Goal: Find specific page/section: Find specific page/section

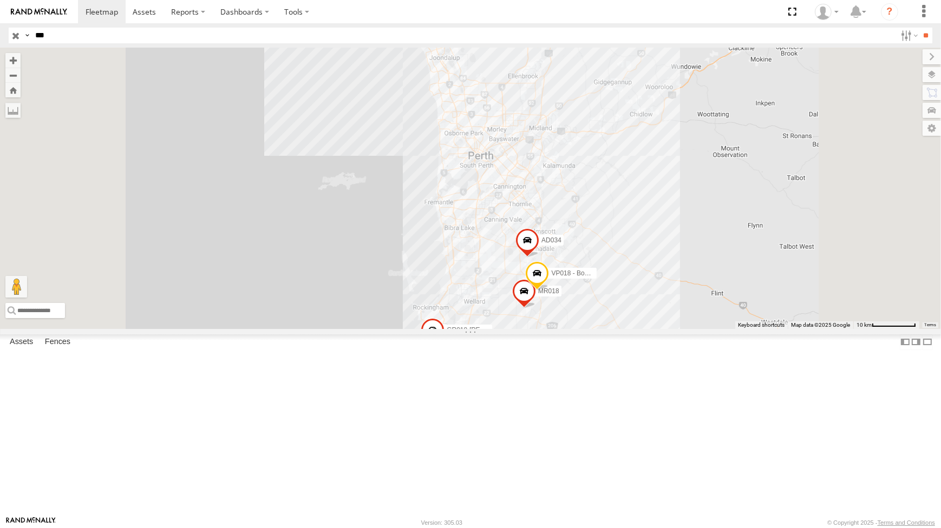
click at [19, 37] on input "button" at bounding box center [16, 36] width 14 height 16
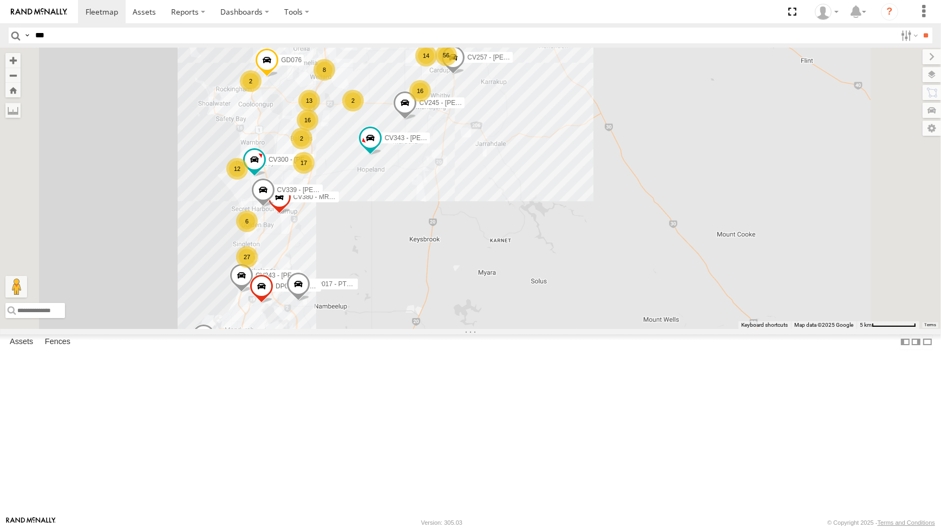
click at [596, 222] on div "PM006 - [PERSON_NAME] CV210 - [PERSON_NAME] CV385 - [PERSON_NAME] CV372 - [PERS…" at bounding box center [470, 188] width 941 height 281
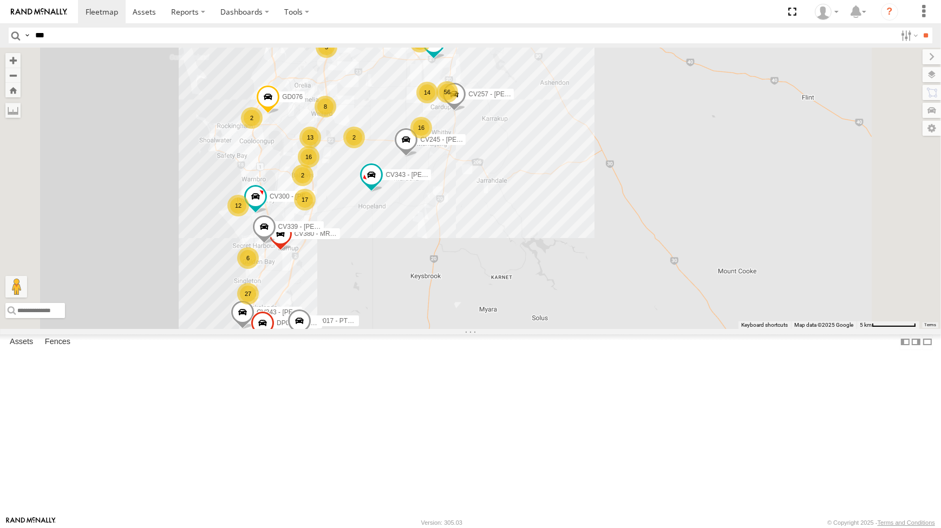
drag, startPoint x: 599, startPoint y: 226, endPoint x: 597, endPoint y: 261, distance: 35.8
click at [597, 261] on div "PM006 - [PERSON_NAME] CV210 - [PERSON_NAME] CV385 - [PERSON_NAME] CV372 - [PERS…" at bounding box center [470, 188] width 941 height 281
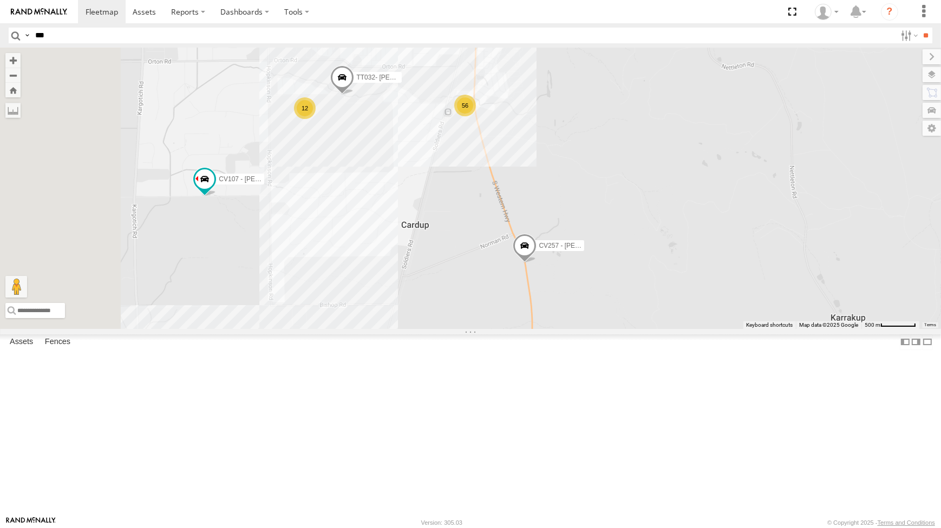
drag, startPoint x: 516, startPoint y: 254, endPoint x: 595, endPoint y: 256, distance: 79.1
click at [595, 256] on div "PM006 - [PERSON_NAME] CV210 - [PERSON_NAME] CV385 - [PERSON_NAME] CV372 - [PERS…" at bounding box center [470, 188] width 941 height 281
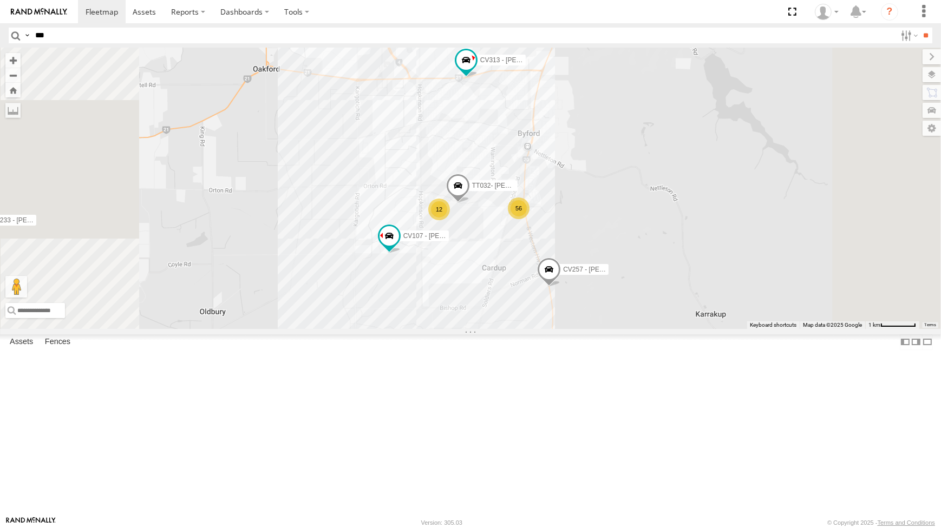
drag, startPoint x: 607, startPoint y: 252, endPoint x: 629, endPoint y: 328, distance: 78.3
click at [629, 328] on div "PM006 - [PERSON_NAME] CV210 - [PERSON_NAME] CV385 - [PERSON_NAME] CV372 - [PERS…" at bounding box center [470, 188] width 941 height 281
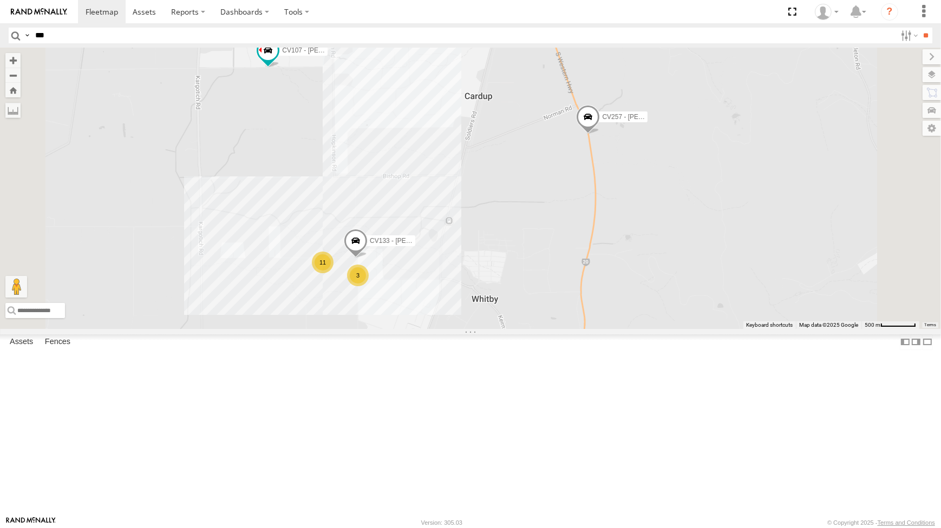
drag, startPoint x: 564, startPoint y: 410, endPoint x: 552, endPoint y: 397, distance: 17.6
click at [563, 329] on div "PM006 - [PERSON_NAME] CV210 - [PERSON_NAME] CV385 - [PERSON_NAME] CV372 - [PERS…" at bounding box center [470, 188] width 941 height 281
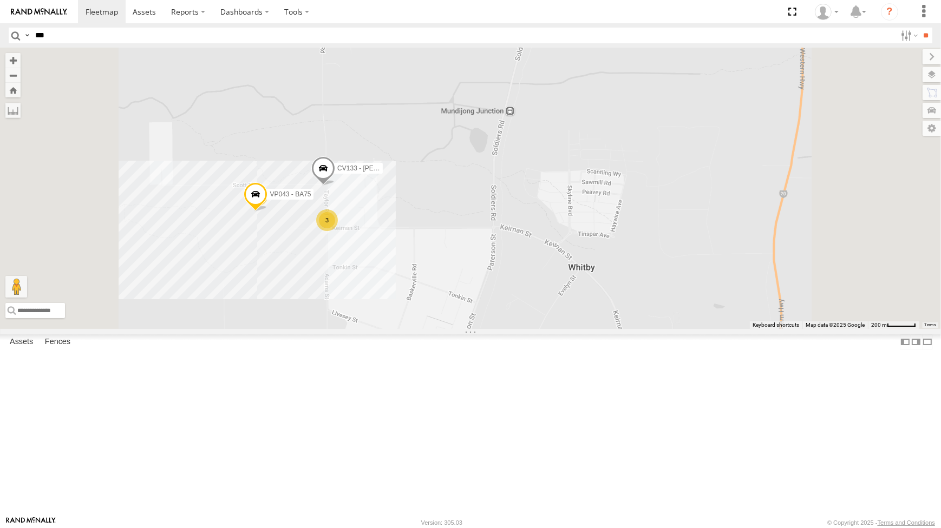
click at [445, 405] on span at bounding box center [433, 390] width 24 height 29
click at [431, 329] on div "PM006 - [PERSON_NAME] CV210 - [PERSON_NAME] CV385 - [PERSON_NAME] CV372 - [PERS…" at bounding box center [470, 188] width 941 height 281
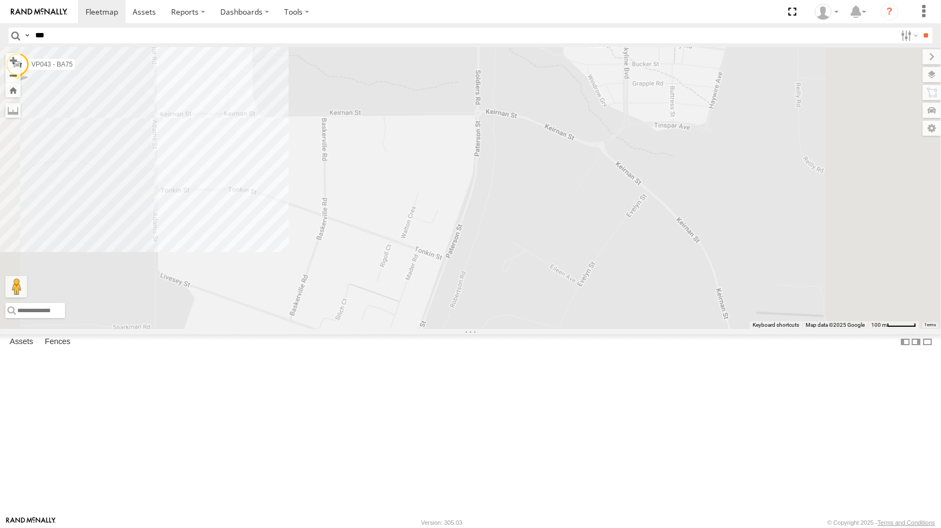
drag, startPoint x: 643, startPoint y: 446, endPoint x: 644, endPoint y: 364, distance: 81.8
click at [642, 329] on div "PM006 - [PERSON_NAME] CV210 - [PERSON_NAME] CV385 - [PERSON_NAME] CV372 - [PERS…" at bounding box center [470, 188] width 941 height 281
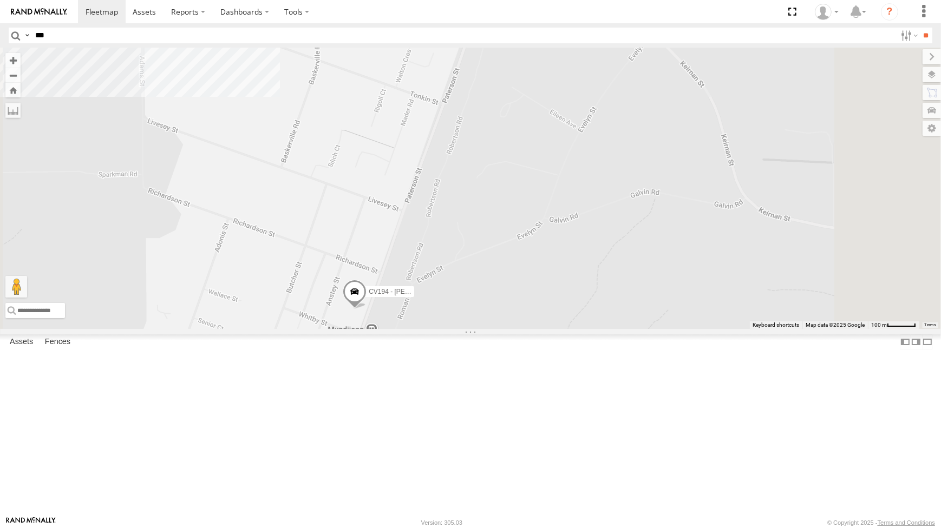
drag, startPoint x: 422, startPoint y: 265, endPoint x: 466, endPoint y: 282, distance: 46.4
click at [466, 282] on div "PM006 - [PERSON_NAME] CV210 - [PERSON_NAME] CV385 - [PERSON_NAME] CV372 - [PERS…" at bounding box center [470, 188] width 941 height 281
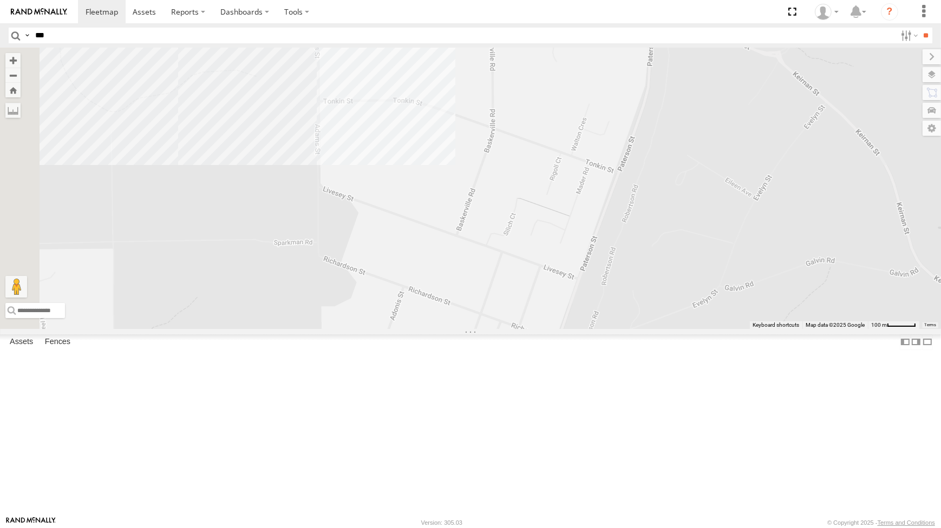
click at [567, 231] on div "PM006 - [PERSON_NAME] CV210 - [PERSON_NAME] CV385 - [PERSON_NAME] CV372 - [PERS…" at bounding box center [470, 188] width 941 height 281
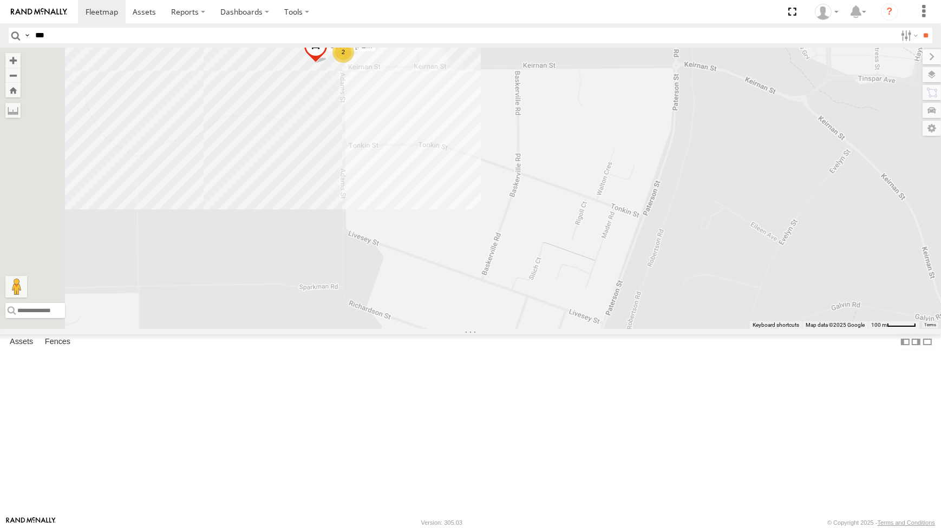
drag, startPoint x: 563, startPoint y: 227, endPoint x: 595, endPoint y: 335, distance: 112.9
click at [595, 329] on div "PM006 - [PERSON_NAME] CV210 - [PERSON_NAME] CV385 - [PERSON_NAME] CV372 - [PERS…" at bounding box center [470, 188] width 941 height 281
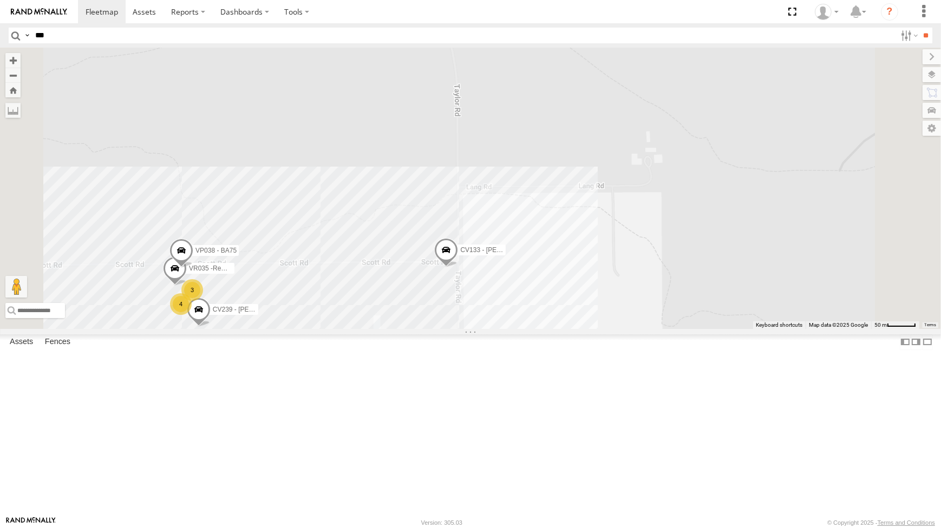
click at [458, 267] on span at bounding box center [446, 252] width 24 height 29
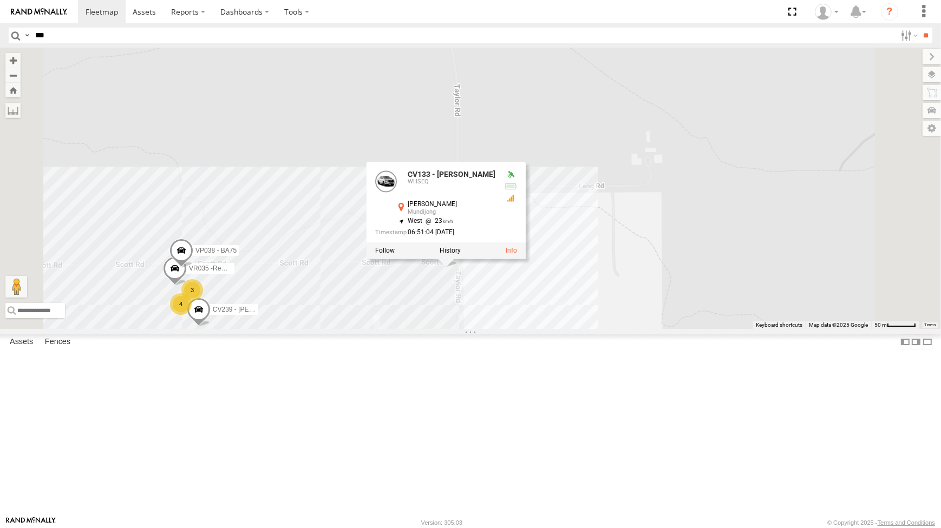
click at [461, 255] on label at bounding box center [450, 251] width 21 height 8
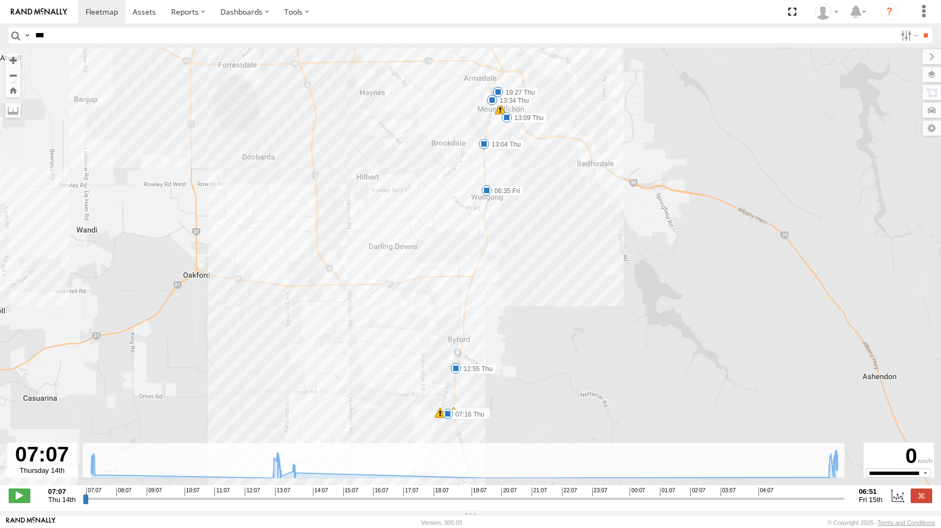
drag, startPoint x: 519, startPoint y: 357, endPoint x: 518, endPoint y: 369, distance: 12.0
click at [518, 369] on div "CV133 - [PERSON_NAME] 07:16 Thu 07:16 Thu 12:55 Thu 06:45 Fri 06:48 Fri 06:49 F…" at bounding box center [470, 272] width 941 height 449
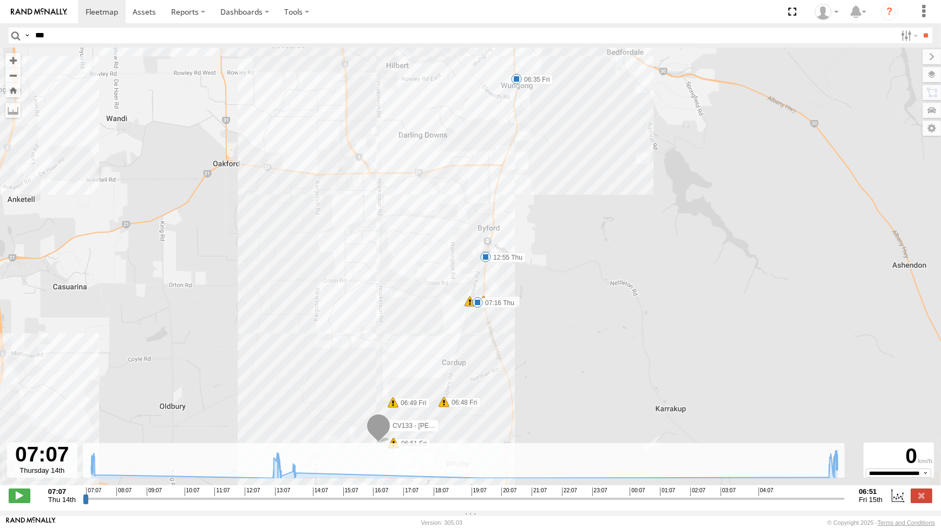
drag, startPoint x: 409, startPoint y: 350, endPoint x: 441, endPoint y: 232, distance: 121.7
click at [441, 233] on div "CV133 - [PERSON_NAME] 07:16 Thu 07:16 Thu 12:55 Thu 06:45 Fri 06:48 Fri 06:49 F…" at bounding box center [470, 272] width 941 height 449
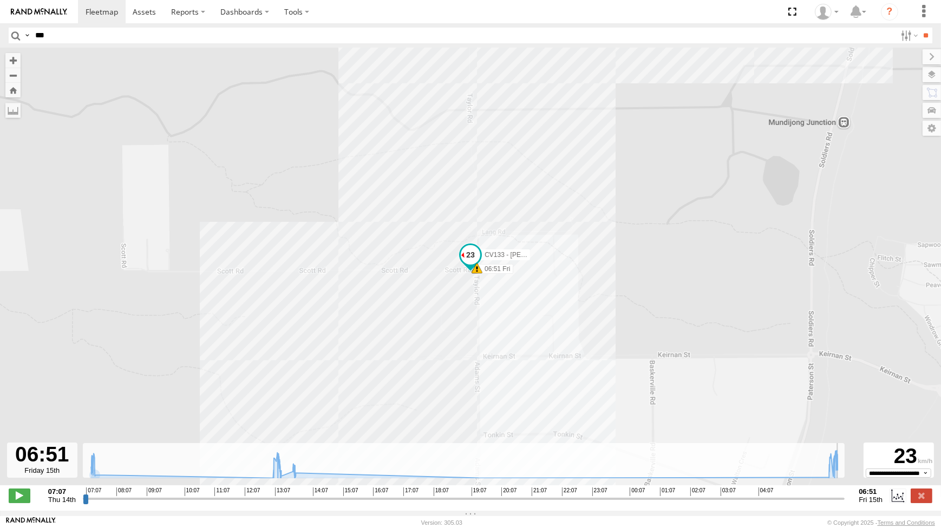
drag, startPoint x: 87, startPoint y: 506, endPoint x: 844, endPoint y: 498, distance: 757.4
type input "**********"
click at [844, 498] on input "range" at bounding box center [464, 499] width 762 height 10
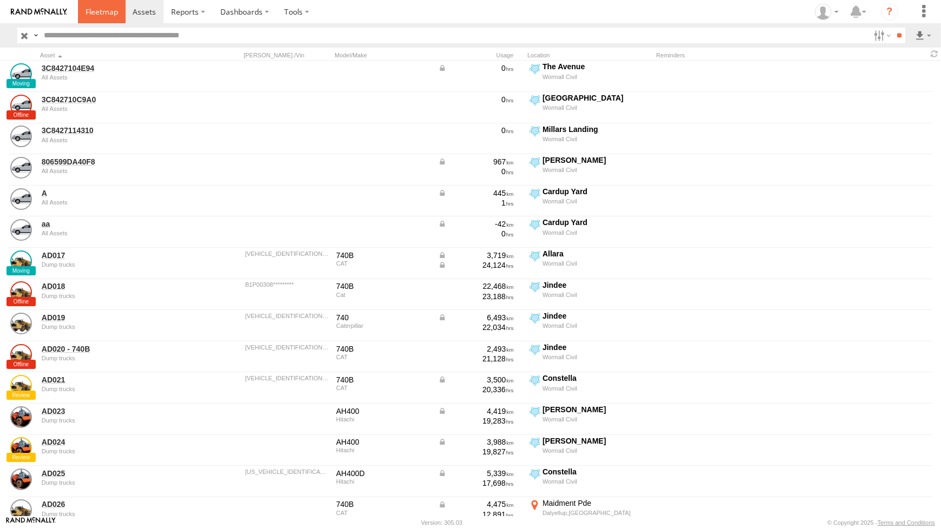
click at [104, 18] on link at bounding box center [102, 11] width 48 height 23
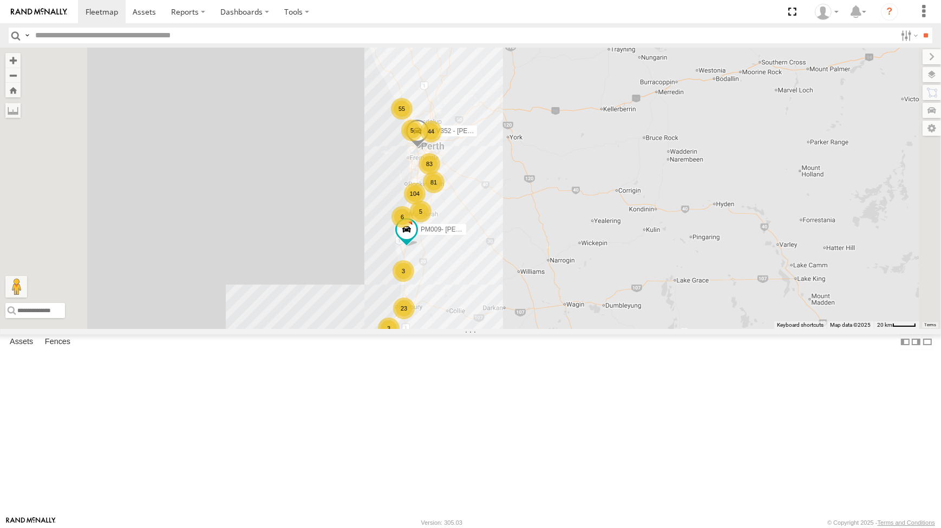
drag, startPoint x: 668, startPoint y: 113, endPoint x: 665, endPoint y: 133, distance: 20.7
click at [665, 133] on div "PM006 - Murray Stanley 83 66 104 21 44 55 5 3 23 81 3 5 2 2 PM009- Rikky Coram …" at bounding box center [470, 188] width 941 height 281
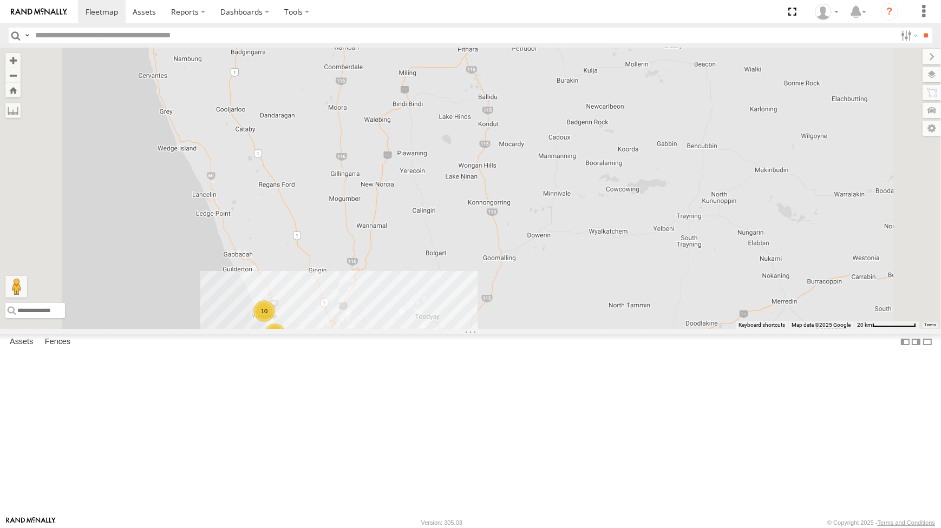
drag, startPoint x: 612, startPoint y: 121, endPoint x: 603, endPoint y: 221, distance: 101.1
click at [603, 221] on div "PM006 - Murray Stanley PM009- Rikky Coram CV352 - Ben Johnson 22 21 2 35 12 36 …" at bounding box center [470, 188] width 941 height 281
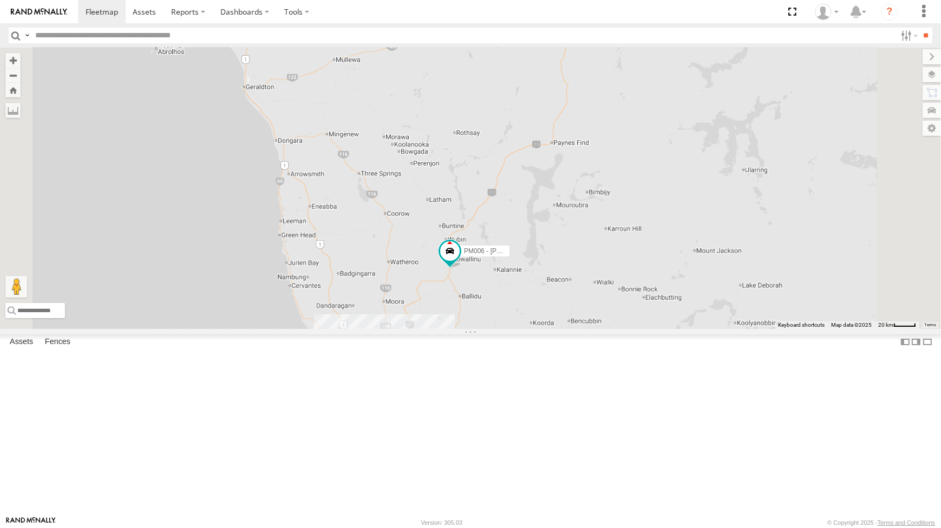
drag, startPoint x: 598, startPoint y: 429, endPoint x: 607, endPoint y: 406, distance: 24.5
click at [606, 329] on div "PM006 - Murray Stanley PM009- Rikky Coram CV352 - Ben Johnson" at bounding box center [470, 188] width 941 height 281
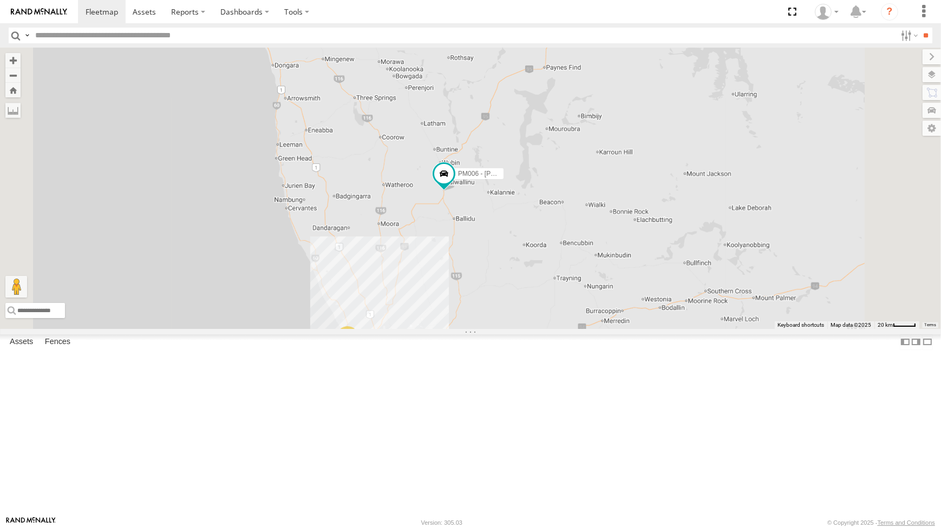
drag, startPoint x: 592, startPoint y: 406, endPoint x: 571, endPoint y: 372, distance: 39.8
click at [576, 329] on div "PM006 - Murray Stanley PM009- Rikky Coram 8 40 54 6" at bounding box center [470, 188] width 941 height 281
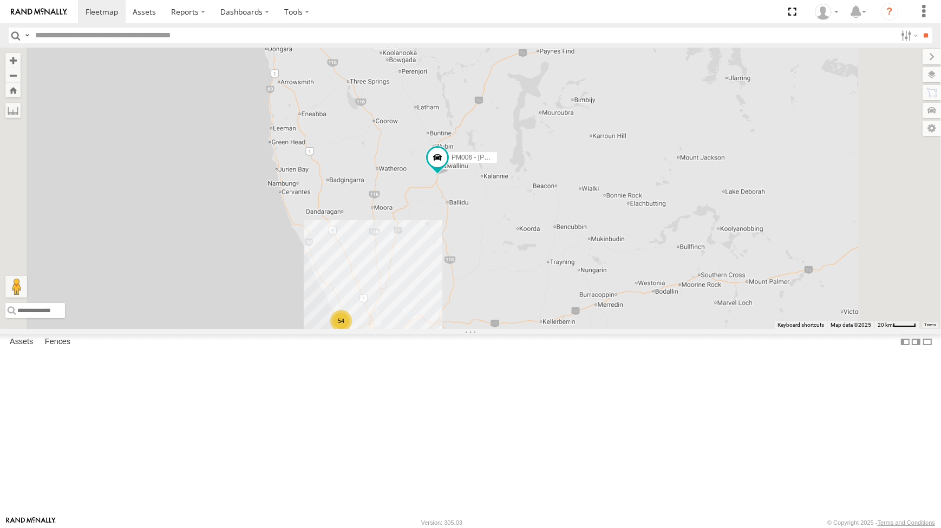
drag, startPoint x: 596, startPoint y: 414, endPoint x: 596, endPoint y: 402, distance: 11.9
click at [596, 329] on div "PM006 - Murray Stanley PM009- Rikky Coram 38 40 54 6 104 130 5 CV202 - Drew Jin…" at bounding box center [470, 188] width 941 height 281
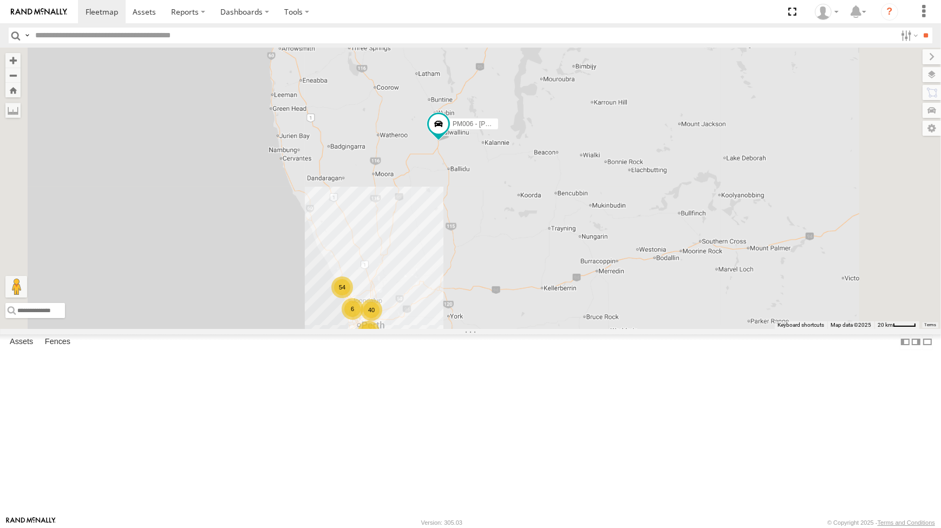
drag, startPoint x: 596, startPoint y: 398, endPoint x: 602, endPoint y: 374, distance: 25.2
click at [601, 329] on div "PM006 - Murray Stanley PM009- Rikky Coram 38 40 54 6 104 130 5 CV202 - Drew Jin…" at bounding box center [470, 188] width 941 height 281
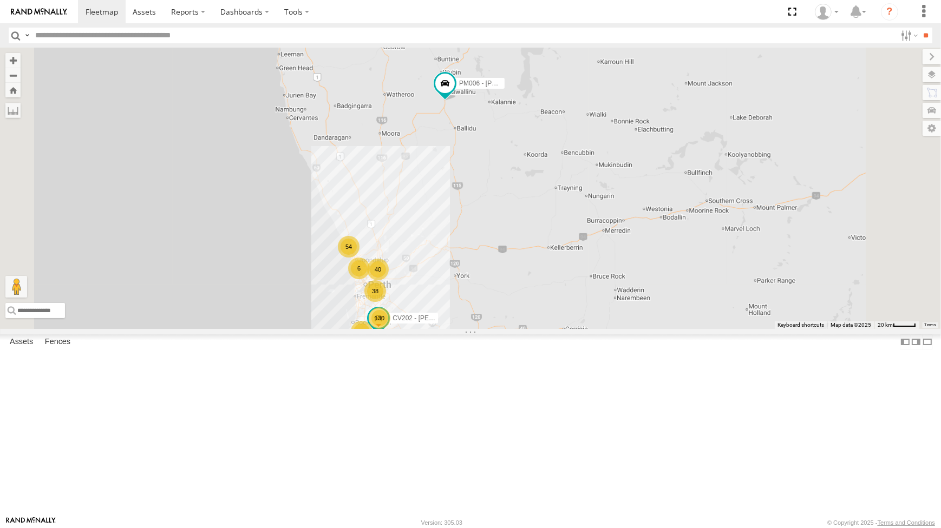
drag, startPoint x: 590, startPoint y: 424, endPoint x: 587, endPoint y: 403, distance: 20.8
click at [587, 329] on div "PM006 - Murray Stanley PM009- Rikky Coram 38 40 54 6 104 130 5 CV202 - Drew Jin…" at bounding box center [470, 188] width 941 height 281
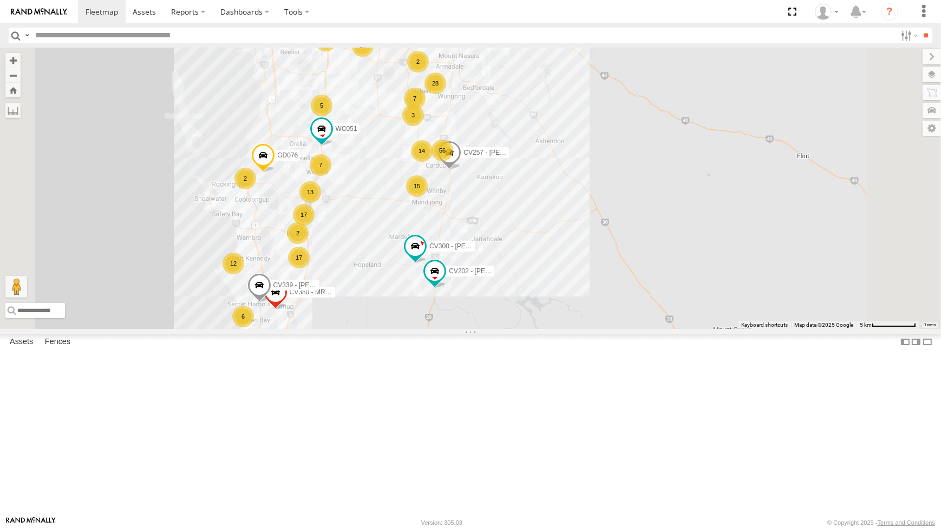
drag, startPoint x: 496, startPoint y: 323, endPoint x: 496, endPoint y: 369, distance: 45.5
click at [496, 329] on div "PM006 - Murray Stanley PM009- Rikky Coram CV372 - Scott Crichton CV352 - Ben Jo…" at bounding box center [470, 188] width 941 height 281
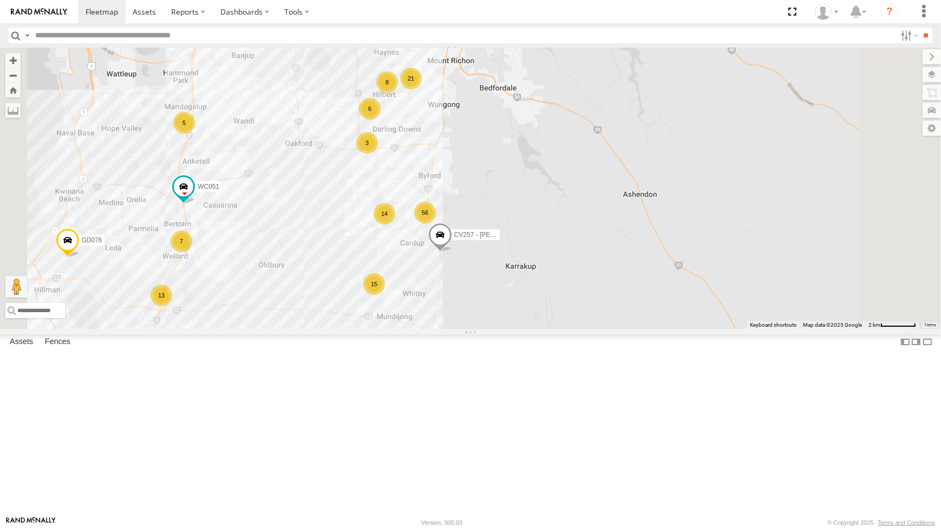
drag, startPoint x: 493, startPoint y: 230, endPoint x: 511, endPoint y: 206, distance: 30.2
click at [505, 215] on div "PM006 - Murray Stanley PM009- Rikky Coram CV372 - Scott Crichton CV352 - Ben Jo…" at bounding box center [470, 188] width 941 height 281
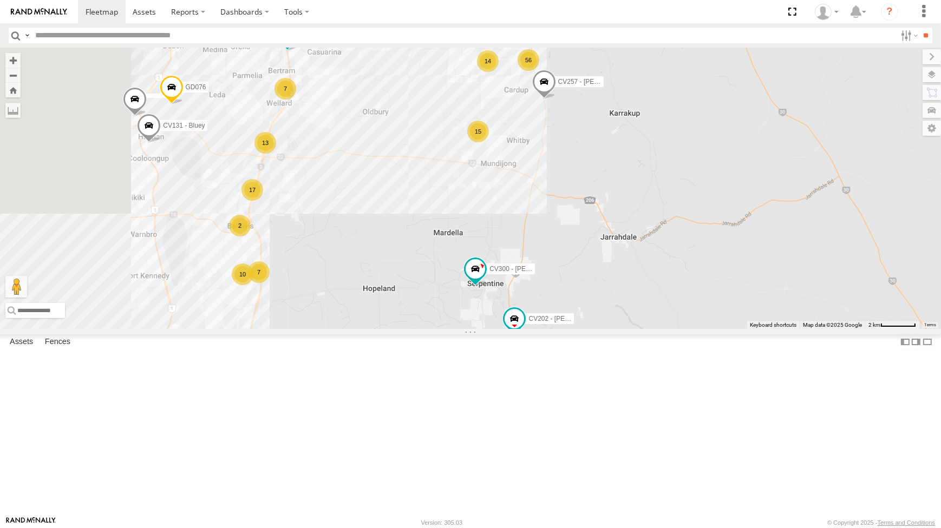
click at [481, 329] on div "PM006 - Murray Stanley PM009- Rikky Coram CV372 - Scott Crichton CV352 - Ben Jo…" at bounding box center [470, 188] width 941 height 281
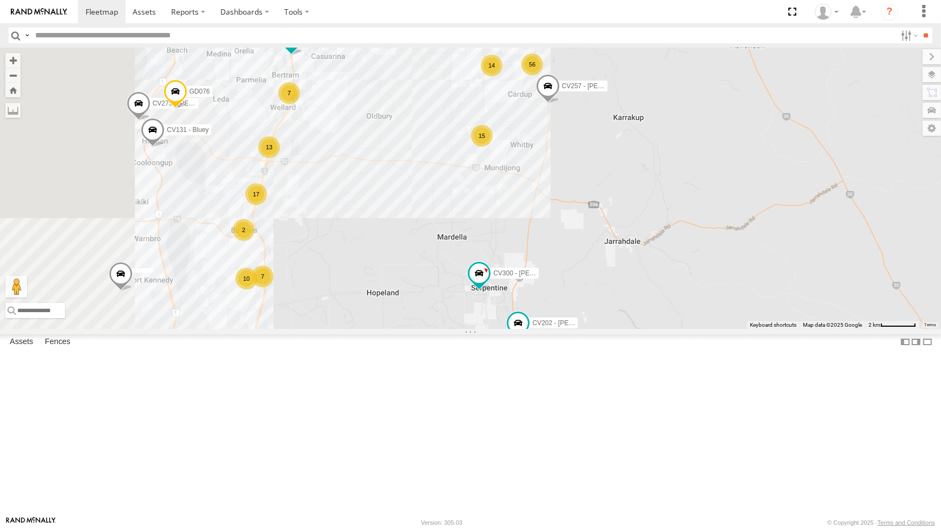
drag, startPoint x: 482, startPoint y: 299, endPoint x: 486, endPoint y: 306, distance: 8.0
click at [486, 306] on div "PM006 - Murray Stanley PM009- Rikky Coram CV372 - Scott Crichton CV352 - Ben Jo…" at bounding box center [470, 188] width 941 height 281
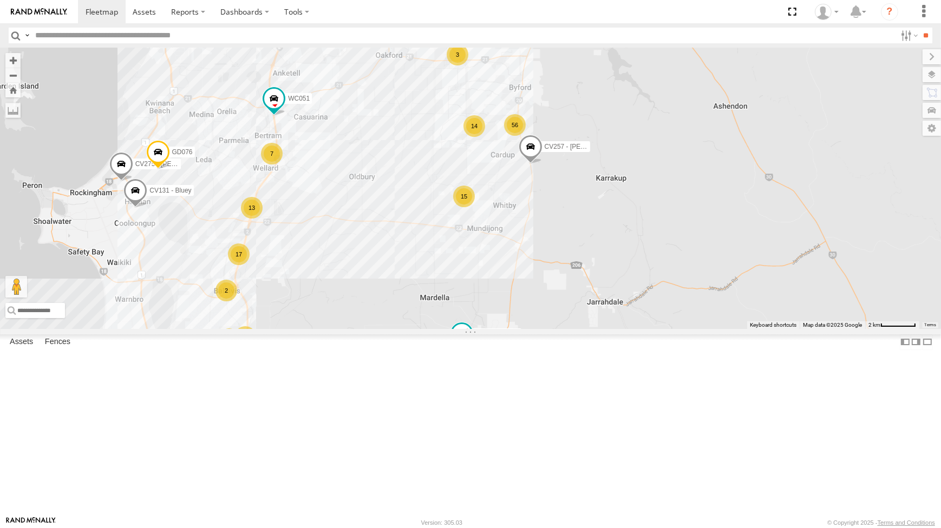
drag, startPoint x: 487, startPoint y: 278, endPoint x: 463, endPoint y: 330, distance: 57.7
click at [465, 329] on div "PM006 - Murray Stanley PM009- Rikky Coram CV372 - Scott Crichton CV352 - Ben Jo…" at bounding box center [470, 188] width 941 height 281
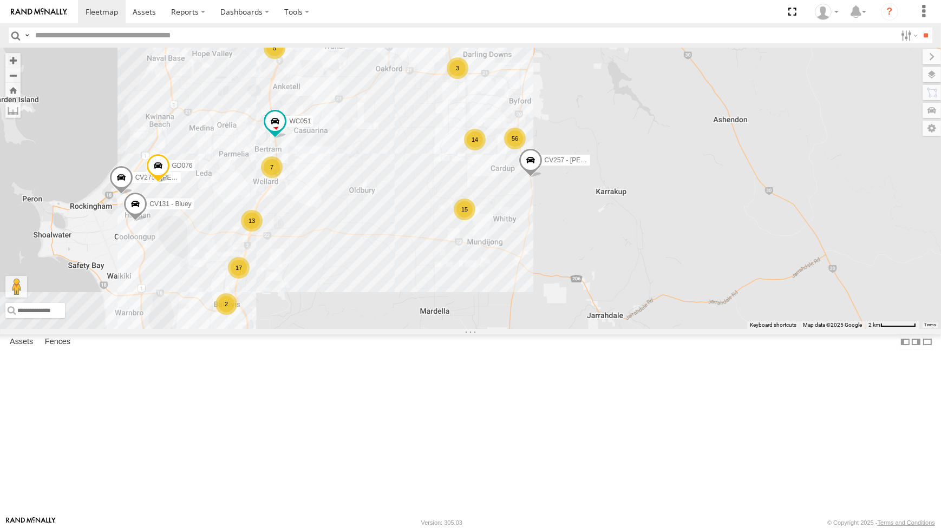
drag, startPoint x: 460, startPoint y: 311, endPoint x: 449, endPoint y: 342, distance: 32.7
click at [449, 329] on div "PM006 - Murray Stanley PM009- Rikky Coram CV372 - Scott Crichton CV352 - Ben Jo…" at bounding box center [470, 188] width 941 height 281
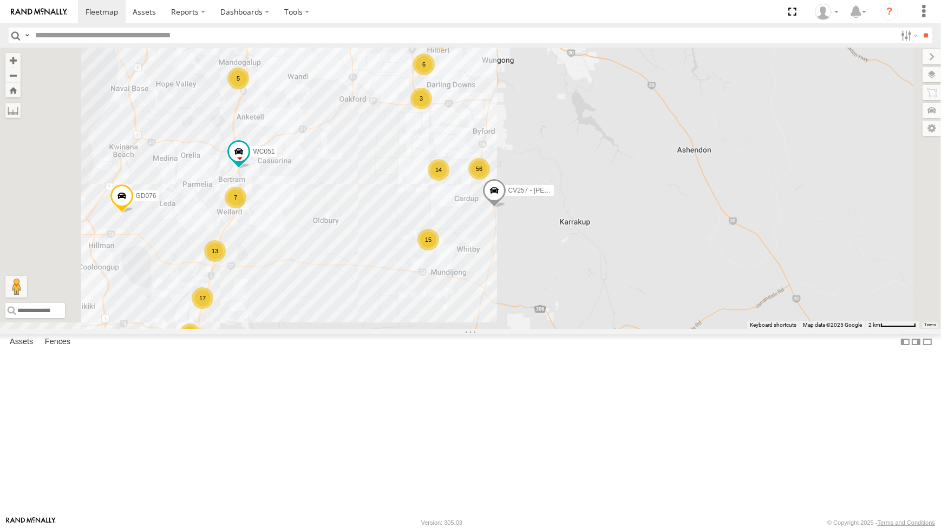
drag, startPoint x: 472, startPoint y: 236, endPoint x: 470, endPoint y: 265, distance: 29.3
click at [470, 265] on div "PM006 - Murray Stanley PM009- Rikky Coram CV372 - Scott Crichton CV352 - Ben Jo…" at bounding box center [470, 188] width 941 height 281
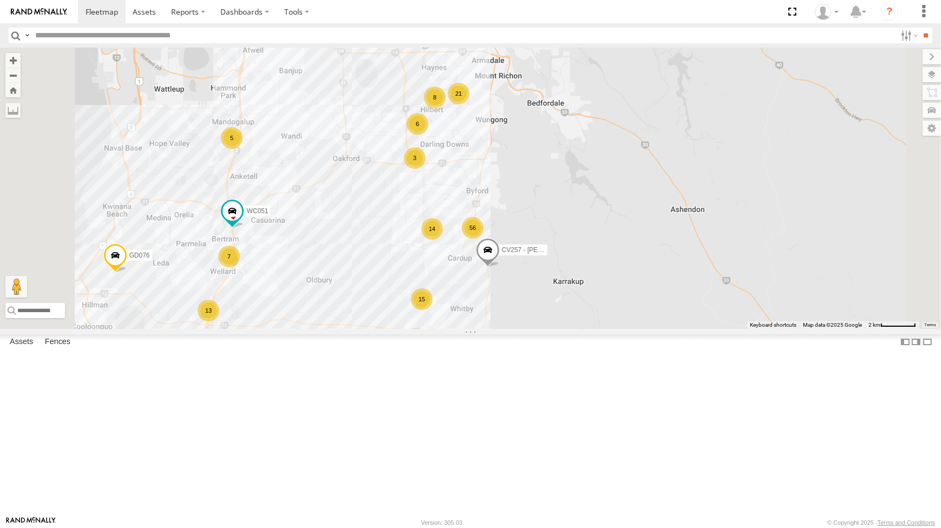
drag, startPoint x: 502, startPoint y: 198, endPoint x: 499, endPoint y: 226, distance: 28.3
click at [499, 226] on div "PM006 - Murray Stanley PM009- Rikky Coram CV372 - Scott Crichton CV352 - Ben Jo…" at bounding box center [470, 188] width 941 height 281
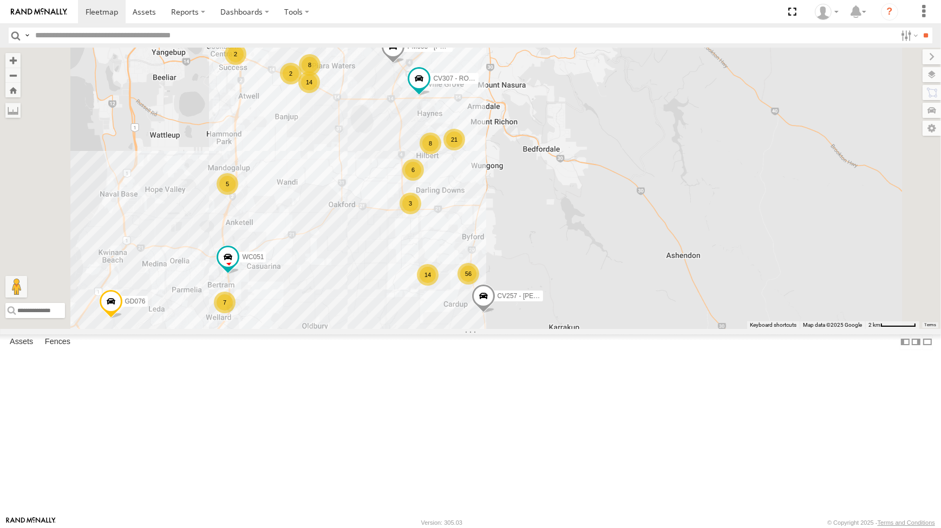
click at [515, 206] on div "PM006 - Murray Stanley PM009- Rikky Coram CV372 - Scott Crichton CV352 - Ben Jo…" at bounding box center [470, 188] width 941 height 281
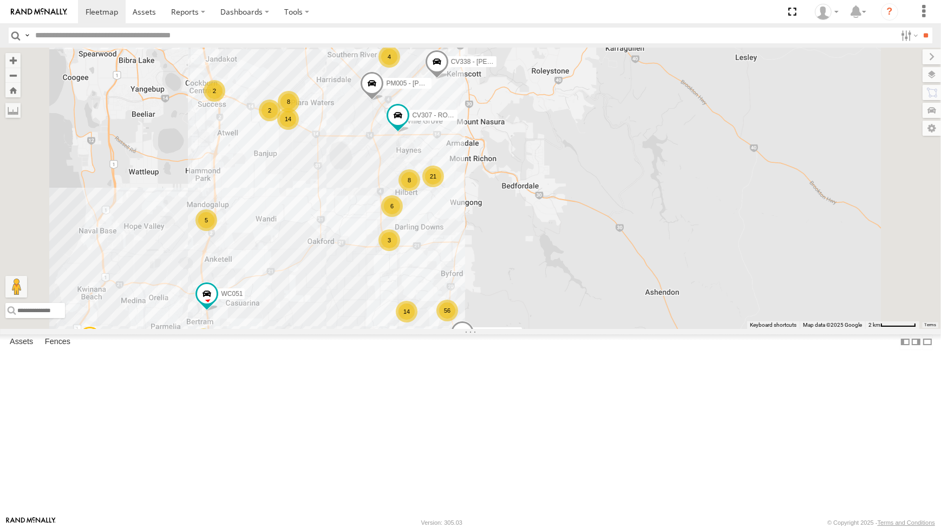
click at [76, 31] on input "text" at bounding box center [463, 36] width 865 height 16
type input "***"
click at [920, 28] on input "**" at bounding box center [926, 36] width 12 height 16
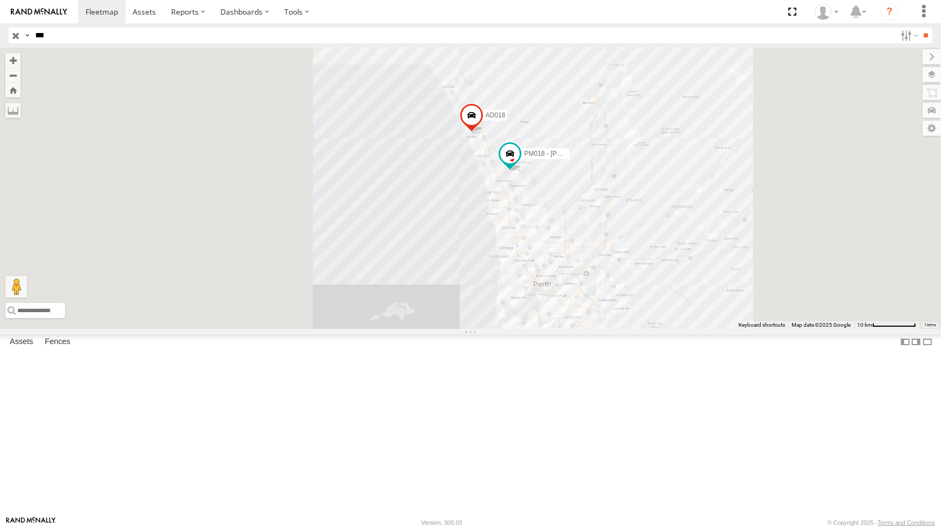
drag, startPoint x: 702, startPoint y: 382, endPoint x: 677, endPoint y: 280, distance: 104.8
click at [679, 265] on div "AD034 VP018 - Boost Pump MR018 AD018 PM018 - Andy Taylor DP018 - PT150 GR018-Ja…" at bounding box center [470, 188] width 941 height 281
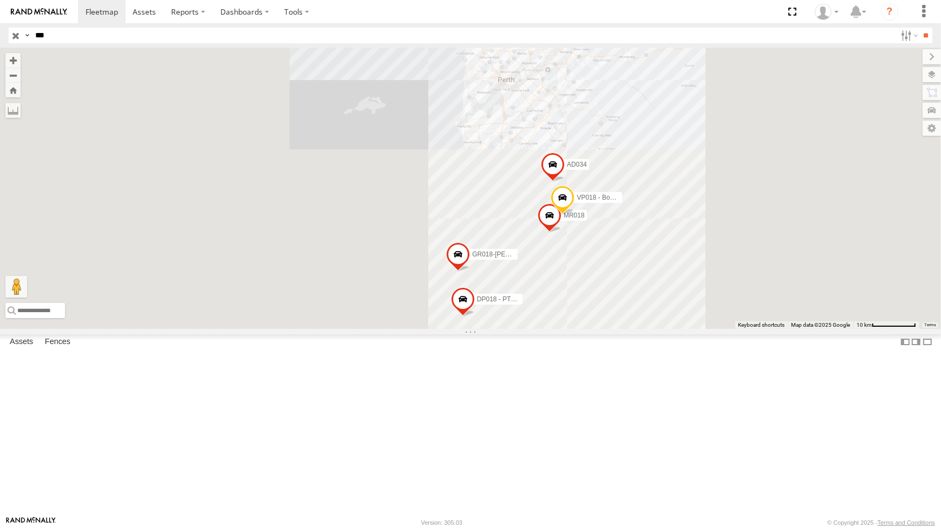
drag, startPoint x: 681, startPoint y: 384, endPoint x: 697, endPoint y: 340, distance: 46.8
click at [697, 329] on div "AD034 VP018 - Boost Pump MR018 AD018 PM018 - Andy Taylor DP018 - PT150 GR018-Ja…" at bounding box center [470, 188] width 941 height 281
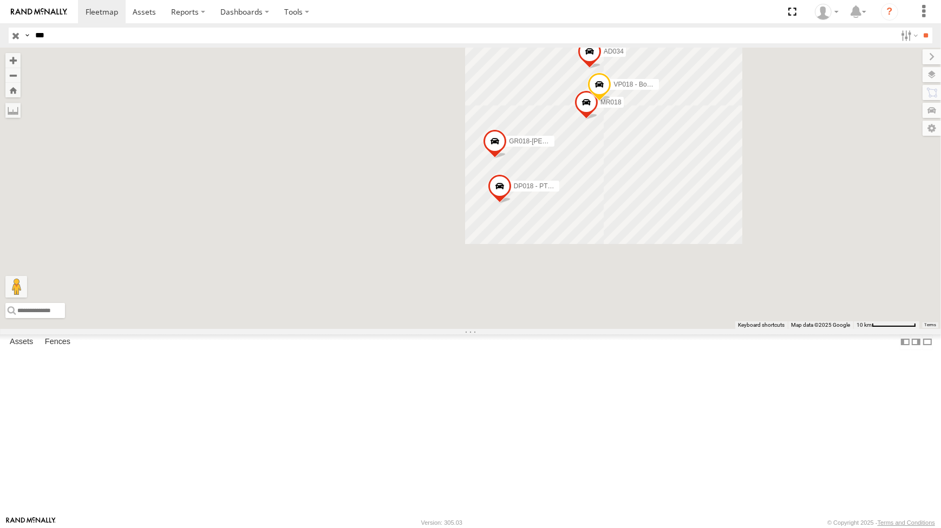
click at [705, 318] on div "AD034 VP018 - Boost Pump MR018 AD018 PM018 - Andy Taylor DP018 - PT150 GR018-Ja…" at bounding box center [470, 188] width 941 height 281
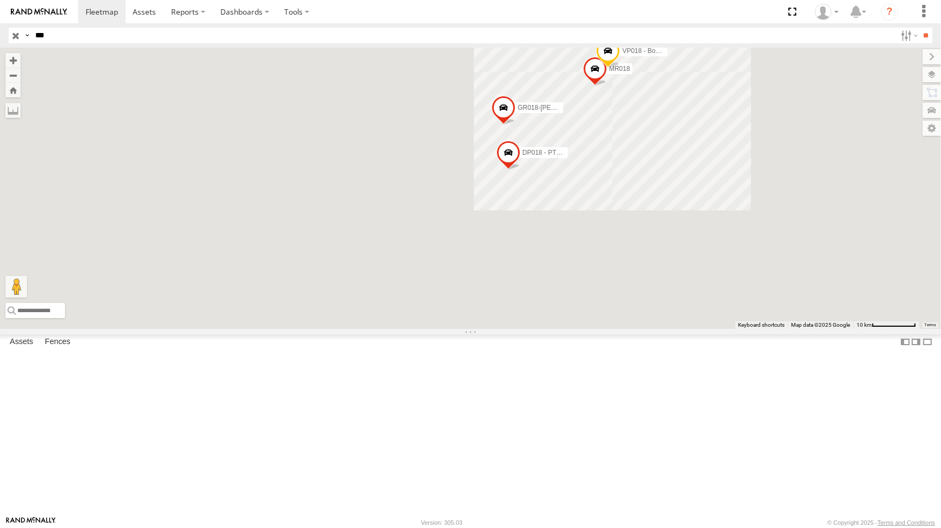
drag, startPoint x: 684, startPoint y: 411, endPoint x: 692, endPoint y: 344, distance: 67.7
click at [692, 329] on div "AD034 VP018 - Boost Pump MR018 AD018 PM018 - Andy Taylor DP018 - PT150 GR018-Ja…" at bounding box center [470, 188] width 941 height 281
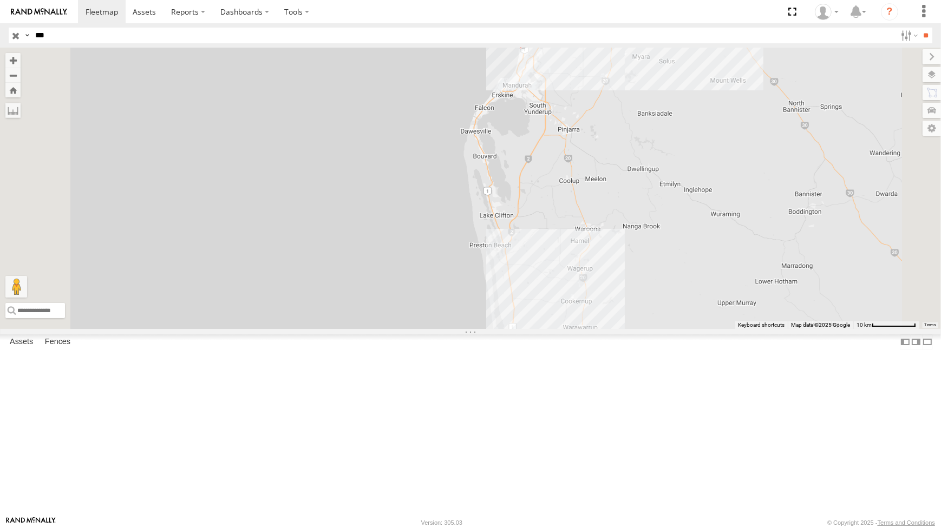
click at [732, 329] on div "AD034 VP018 - Boost Pump MR018 AD018 PM018 - Andy Taylor DP018 - PT150 GR018-Ja…" at bounding box center [470, 188] width 941 height 281
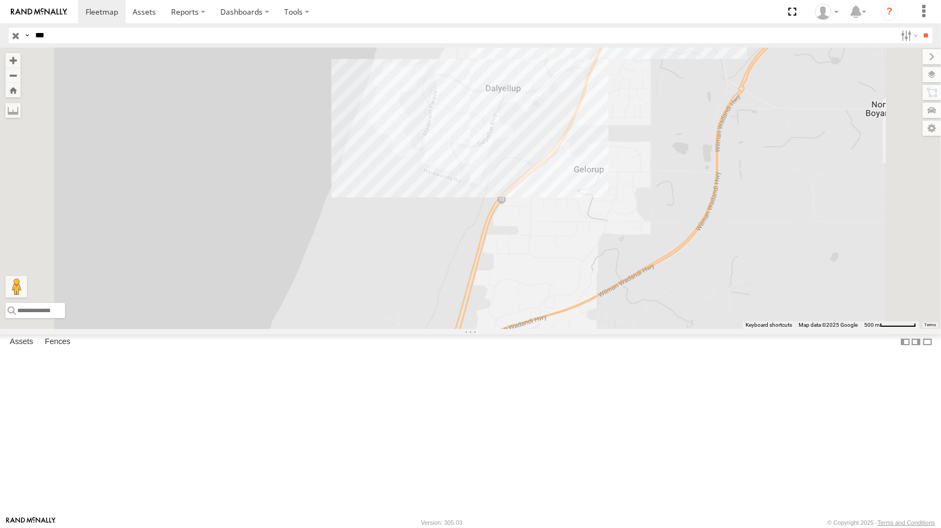
drag, startPoint x: 671, startPoint y: 211, endPoint x: 612, endPoint y: 277, distance: 88.6
click at [630, 245] on div "AD034 VP018 - Boost Pump MR018 AD018 PM018 - Andy Taylor DP018 - PT150 GR018-Ja…" at bounding box center [470, 188] width 941 height 281
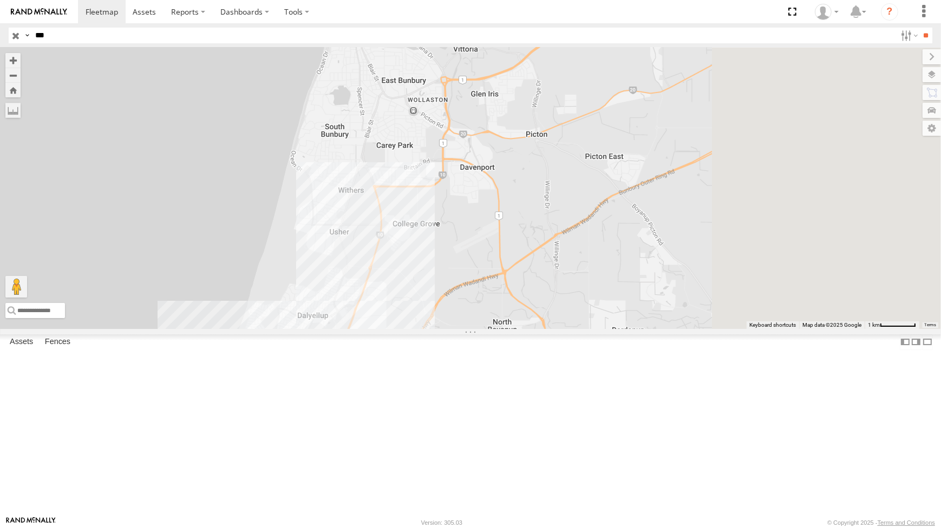
drag, startPoint x: 737, startPoint y: 188, endPoint x: 604, endPoint y: 312, distance: 181.6
click at [604, 312] on div "AD034 VP018 - Boost Pump MR018 AD018 PM018 - Andy Taylor DP018 - PT150 GR018-Ja…" at bounding box center [470, 188] width 941 height 281
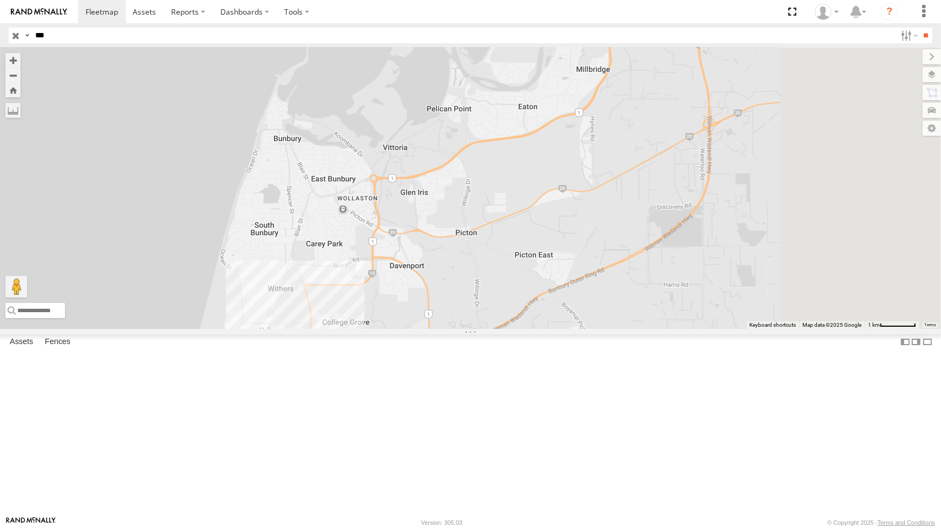
drag, startPoint x: 706, startPoint y: 189, endPoint x: 663, endPoint y: 260, distance: 83.6
click at [663, 260] on div "AD034 VP018 - Boost Pump MR018 AD018 PM018 - Andy Taylor DP018 - PT150 GR018-Ja…" at bounding box center [470, 188] width 941 height 281
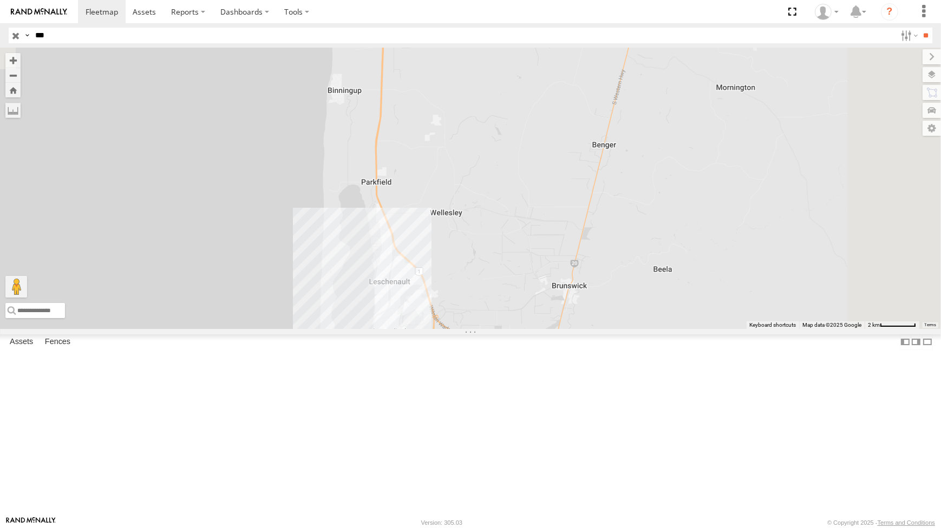
drag, startPoint x: 741, startPoint y: 219, endPoint x: 605, endPoint y: 415, distance: 238.5
click at [599, 329] on div "AD034 VP018 - Boost Pump MR018 AD018 PM018 - Andy Taylor DP018 - PT150 GR018-Ja…" at bounding box center [470, 188] width 941 height 281
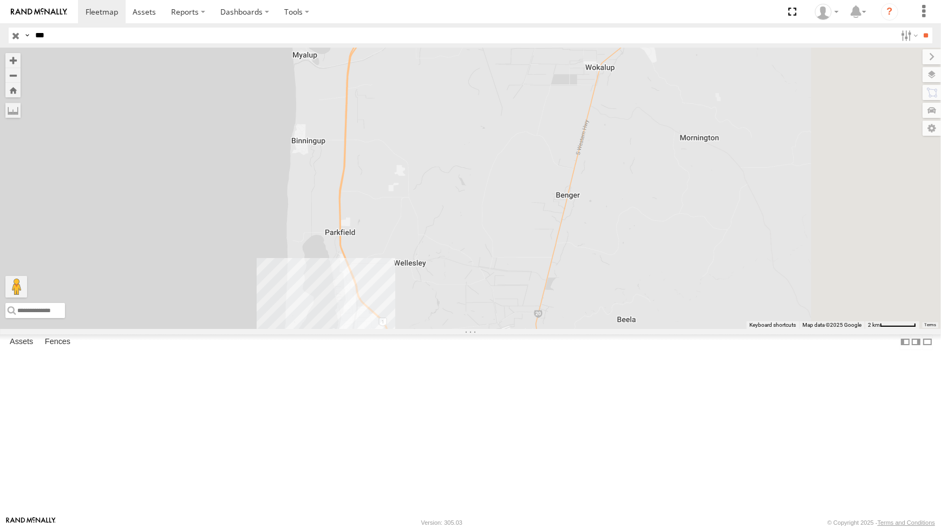
click at [708, 291] on div "AD034 VP018 - Boost Pump MR018 AD018 PM018 - Andy Taylor DP018 - PT150 GR018-Ja…" at bounding box center [470, 188] width 941 height 281
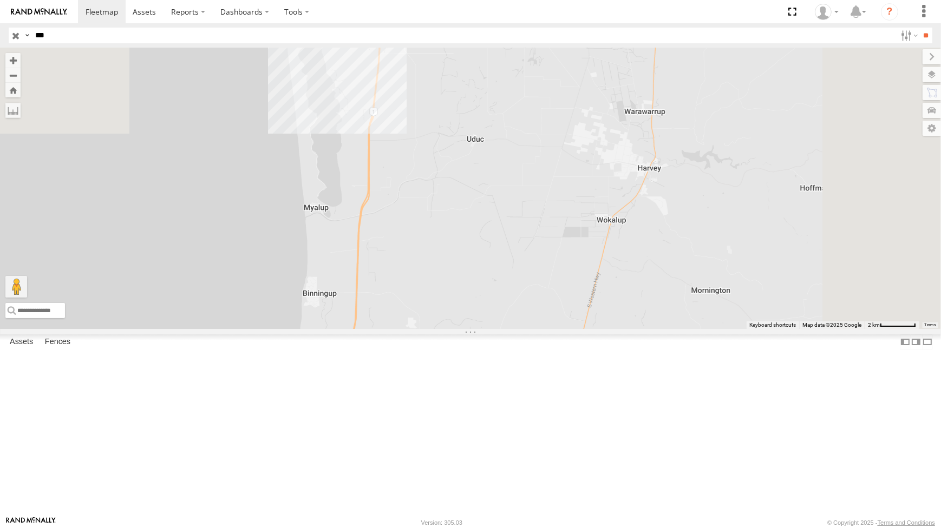
drag, startPoint x: 698, startPoint y: 330, endPoint x: 637, endPoint y: 424, distance: 111.9
click at [641, 329] on div "AD034 VP018 - Boost Pump MR018 AD018 PM018 - Andy Taylor DP018 - PT150 GR018-Ja…" at bounding box center [470, 188] width 941 height 281
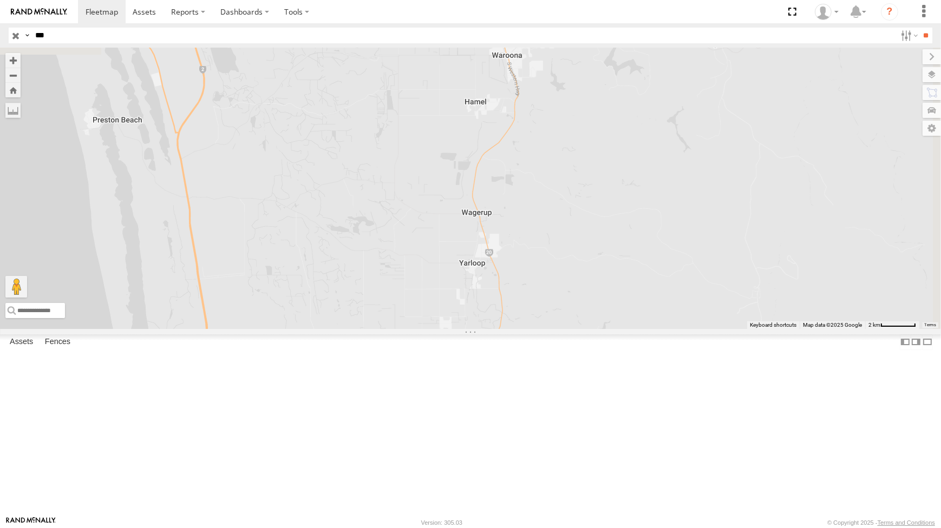
drag, startPoint x: 693, startPoint y: 337, endPoint x: 725, endPoint y: 422, distance: 91.0
click at [725, 329] on div "AD034 VP018 - Boost Pump MR018 AD018 PM018 - Andy Taylor DP018 - PT150 GR018-Ja…" at bounding box center [470, 188] width 941 height 281
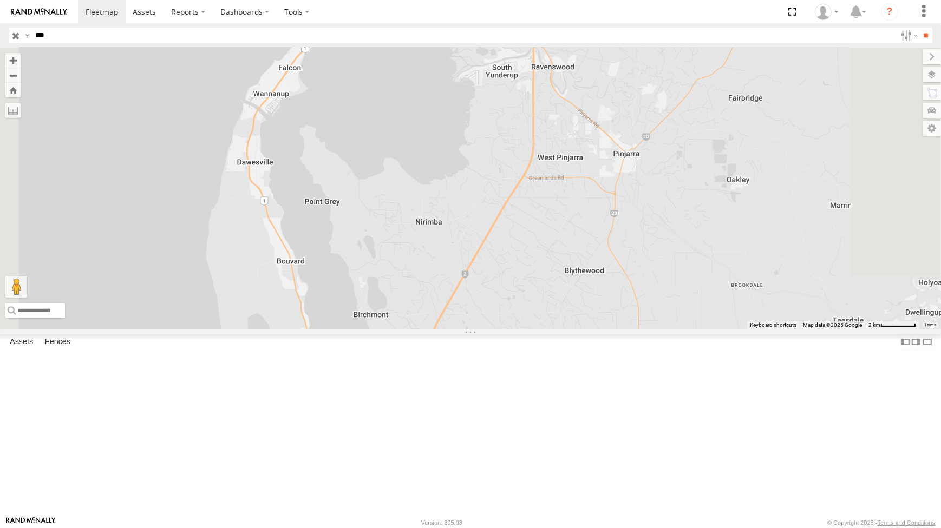
drag, startPoint x: 693, startPoint y: 208, endPoint x: 636, endPoint y: 332, distance: 136.1
click at [643, 300] on div "AD034 VP018 - Boost Pump MR018 AD018 PM018 - Andy Taylor DP018 - PT150 GR018-Ja…" at bounding box center [470, 188] width 941 height 281
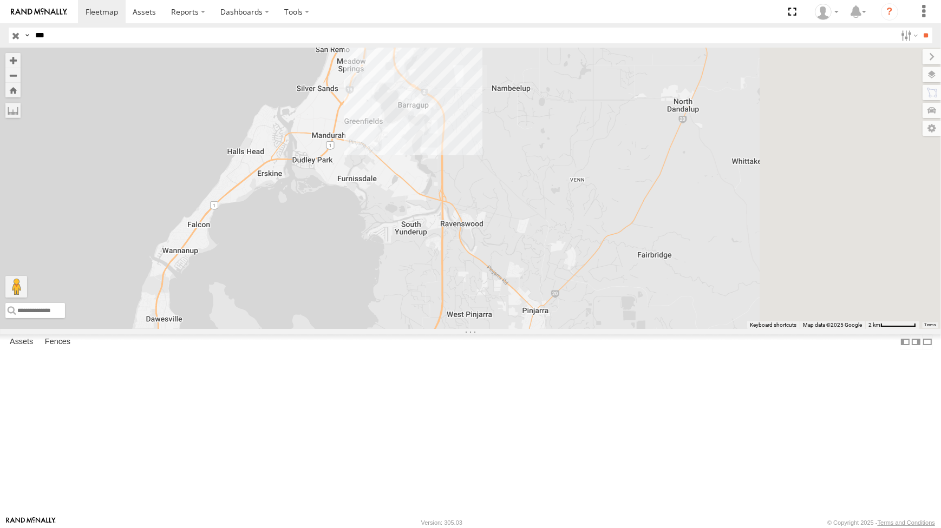
drag, startPoint x: 631, startPoint y: 427, endPoint x: 627, endPoint y: 467, distance: 40.2
click at [627, 329] on div "AD034 VP018 - Boost Pump MR018 AD018 PM018 - Andy Taylor DP018 - PT150 GR018-Ja…" at bounding box center [470, 188] width 941 height 281
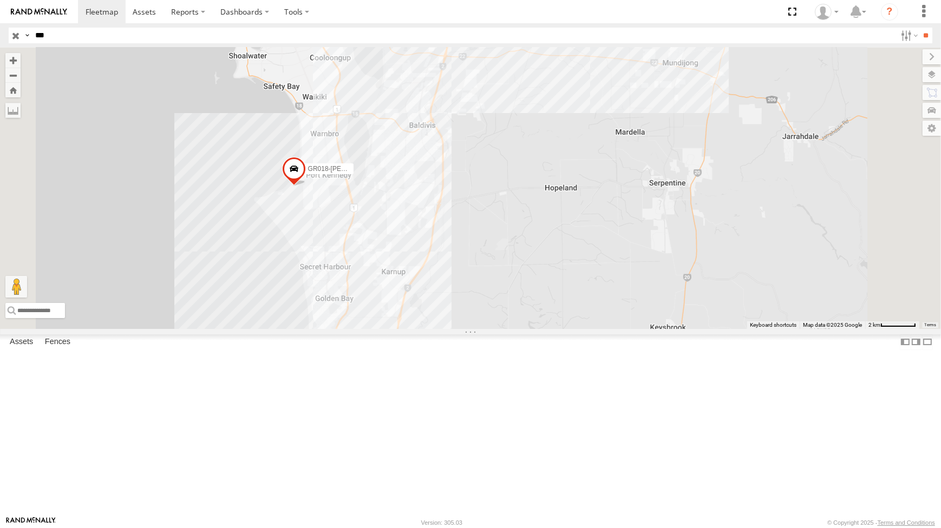
drag, startPoint x: 561, startPoint y: 190, endPoint x: 560, endPoint y: 362, distance: 172.2
click at [559, 329] on div "AD034 VP018 - Boost Pump MR018 AD018 PM018 - Andy Taylor DP018 - PT150 GR018-Ja…" at bounding box center [470, 188] width 941 height 281
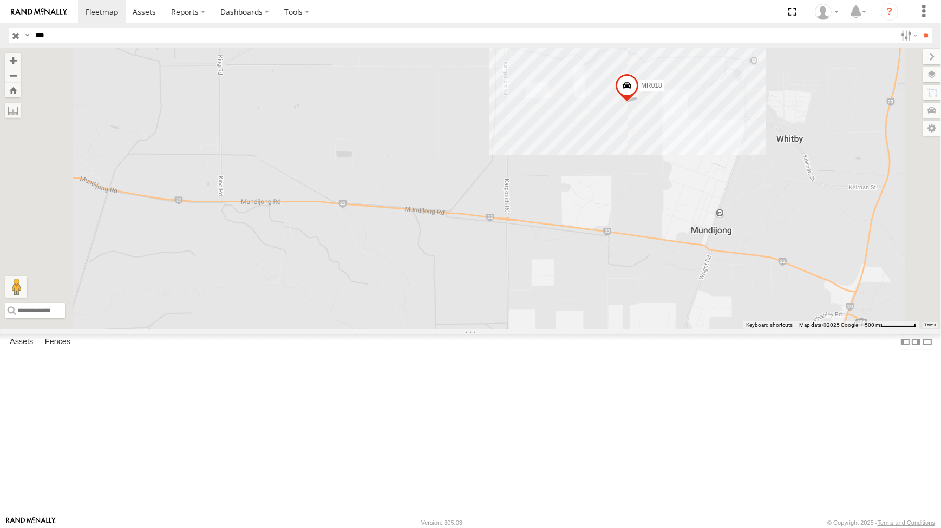
drag, startPoint x: 790, startPoint y: 310, endPoint x: 756, endPoint y: 322, distance: 35.6
click at [758, 320] on div "AD034 VP018 - Boost Pump MR018 AD018 PM018 - Andy Taylor DP018 - PT150 GR018-Ja…" at bounding box center [470, 188] width 941 height 281
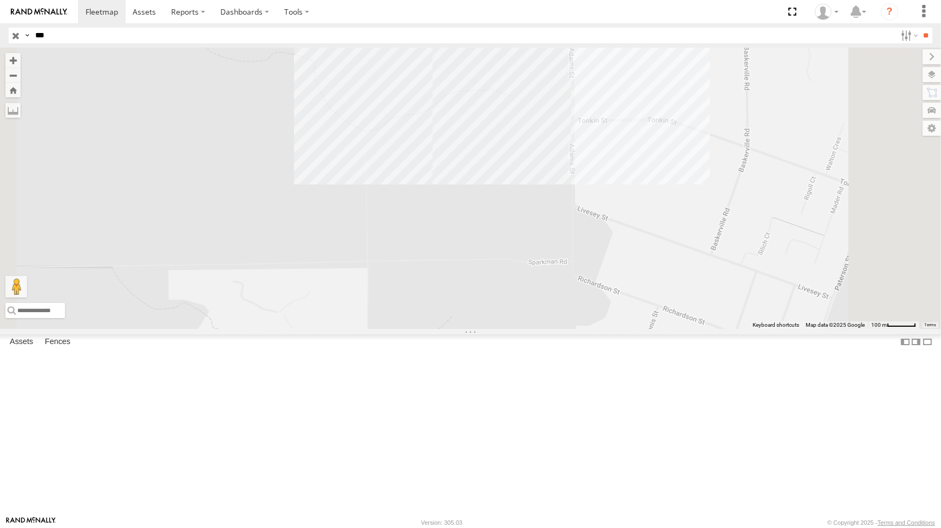
drag, startPoint x: 742, startPoint y: 387, endPoint x: 700, endPoint y: 200, distance: 191.4
click at [712, 257] on div "AD034 VP018 - Boost Pump MR018 AD018 PM018 - Andy Taylor DP018 - PT150 GR018-Ja…" at bounding box center [470, 188] width 941 height 281
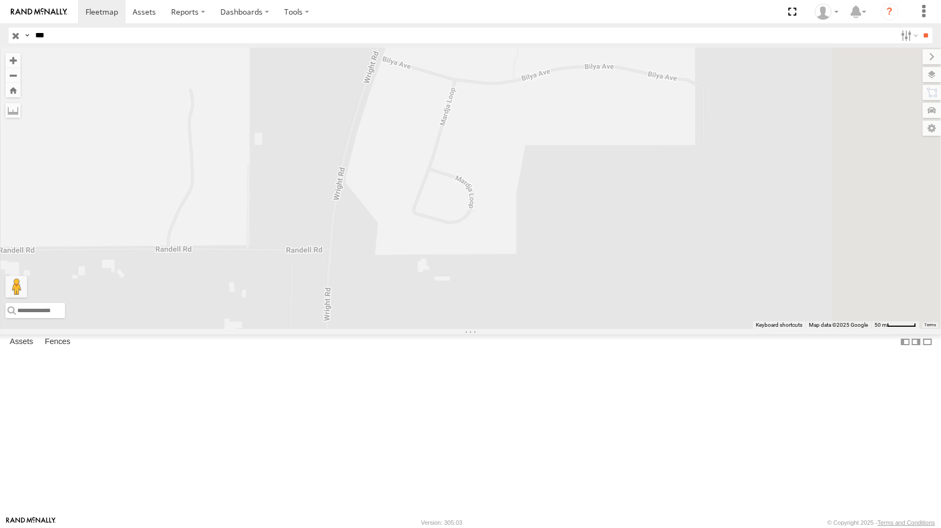
drag, startPoint x: 675, startPoint y: 174, endPoint x: 585, endPoint y: 208, distance: 96.4
click at [589, 210] on div "AD034 VP018 - Boost Pump MR018 AD018 PM018 - Andy Taylor DP018 - PT150 GR018-Ja…" at bounding box center [470, 188] width 941 height 281
